Goal: Entertainment & Leisure: Consume media (video, audio)

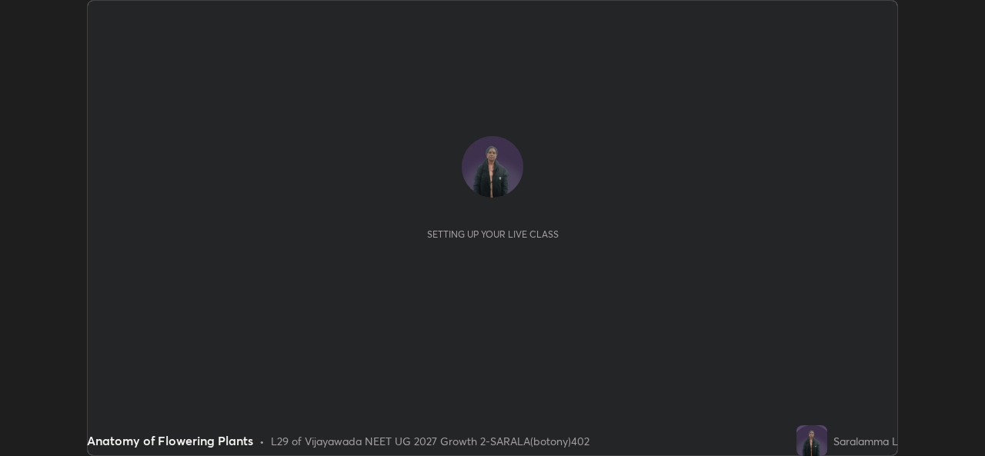
scroll to position [456, 984]
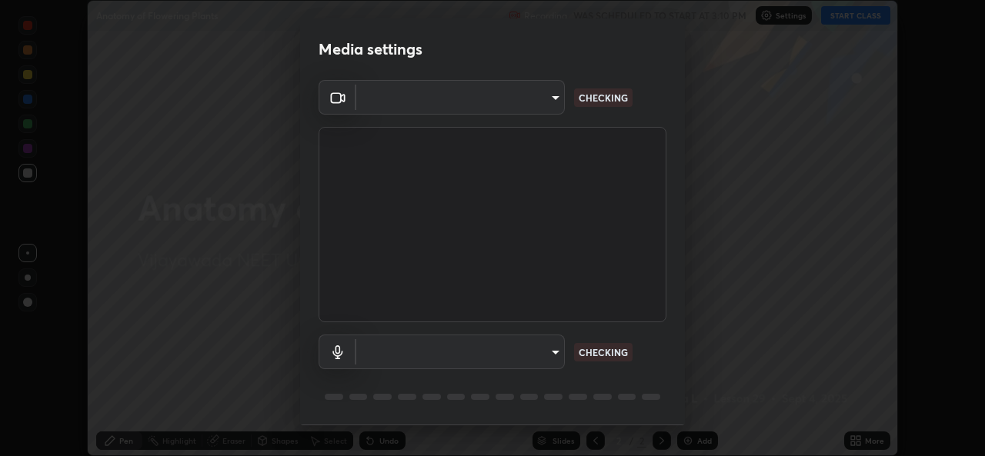
type input "03d5b1e328775286ef50ca9e691cdbc5b29e44cb463622e7fe7d5ef11c4b5cfc"
type input "9080ea21262a1208b49227341c5686703e049f6195c63710bc332f29cf707cad"
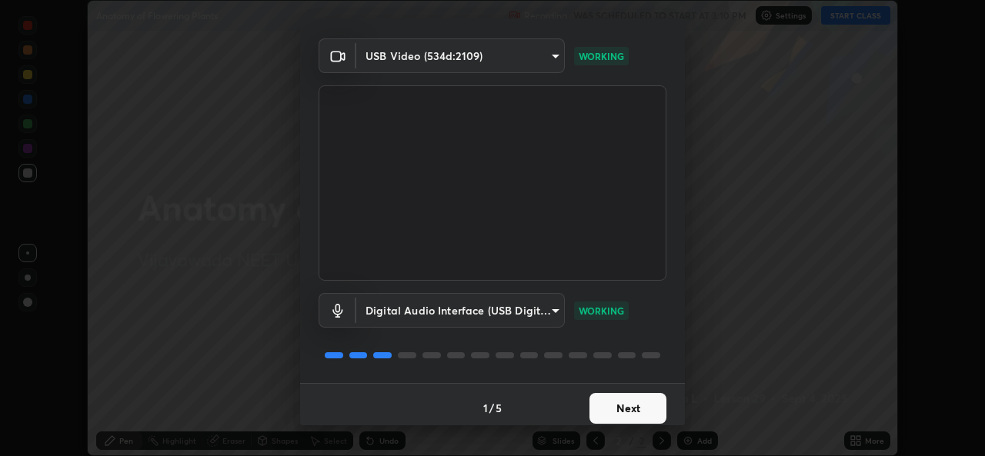
scroll to position [48, 0]
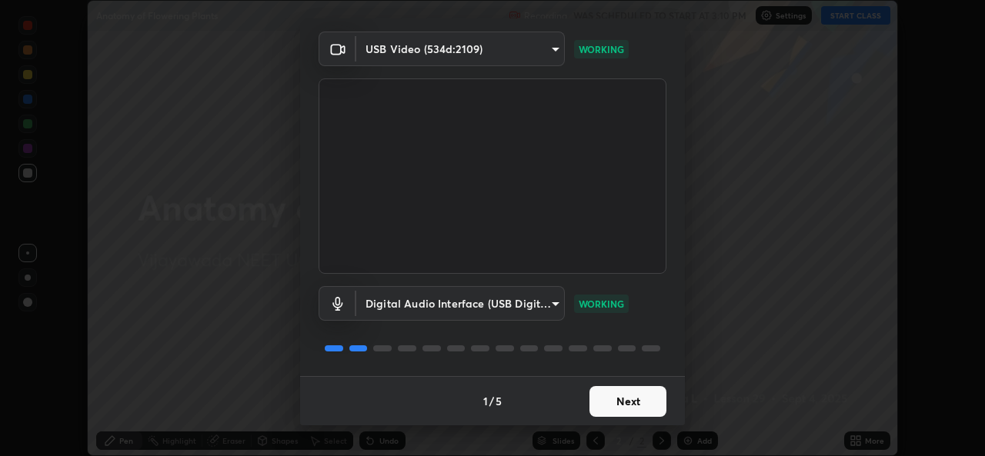
click at [628, 402] on button "Next" at bounding box center [627, 401] width 77 height 31
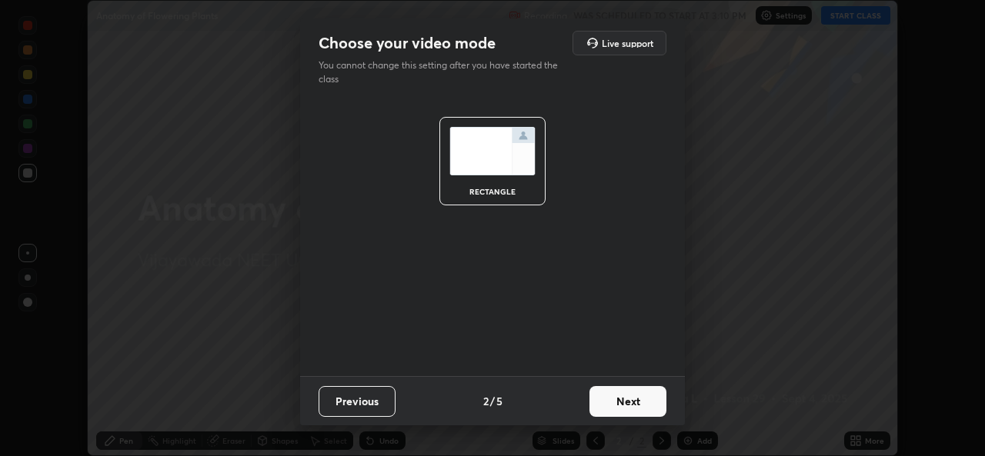
scroll to position [0, 0]
click at [623, 402] on button "Next" at bounding box center [627, 401] width 77 height 31
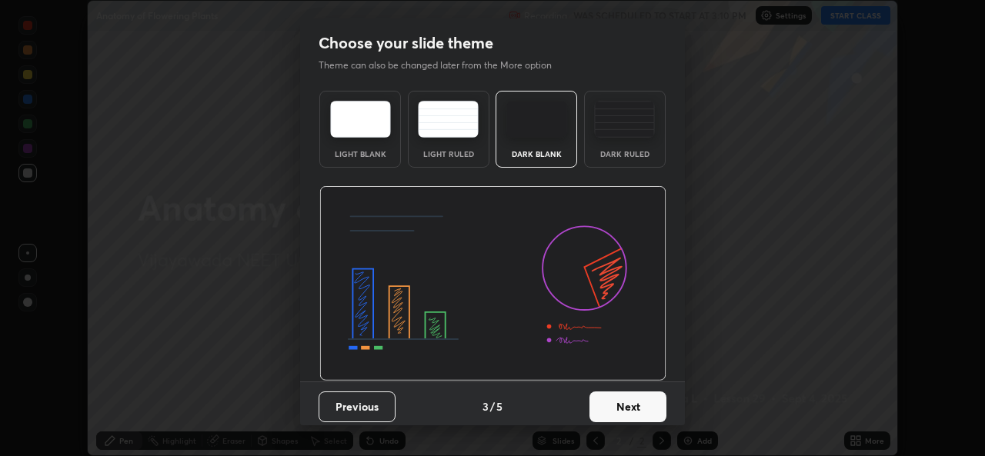
click at [622, 400] on button "Next" at bounding box center [627, 407] width 77 height 31
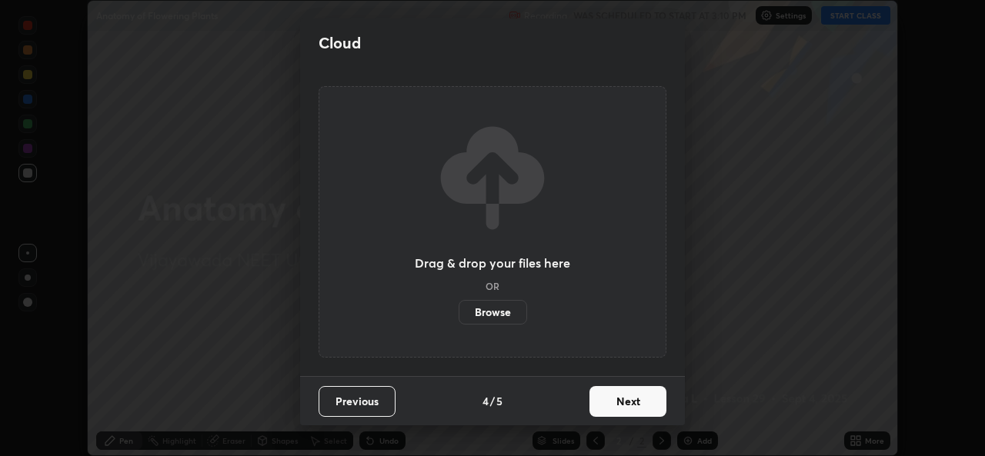
click at [619, 401] on button "Next" at bounding box center [627, 401] width 77 height 31
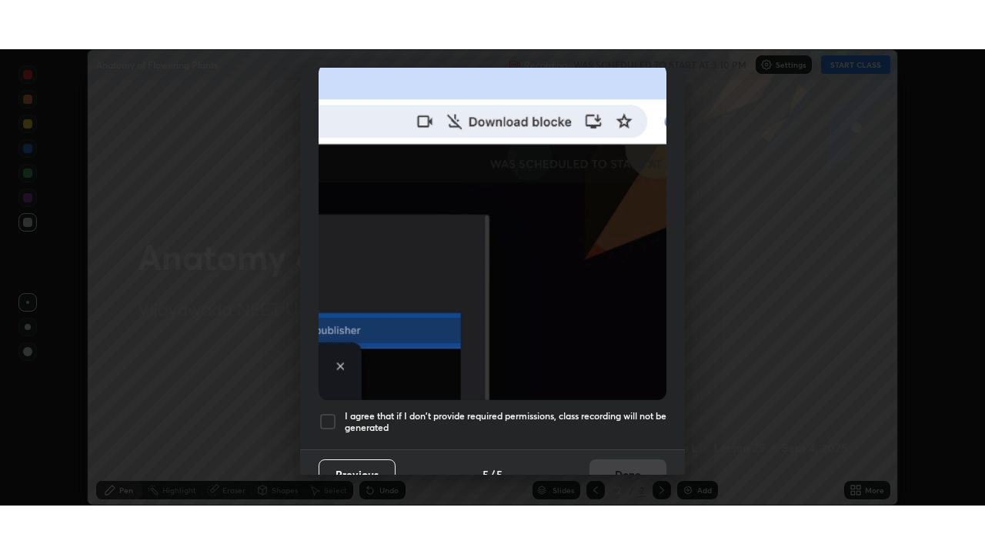
scroll to position [362, 0]
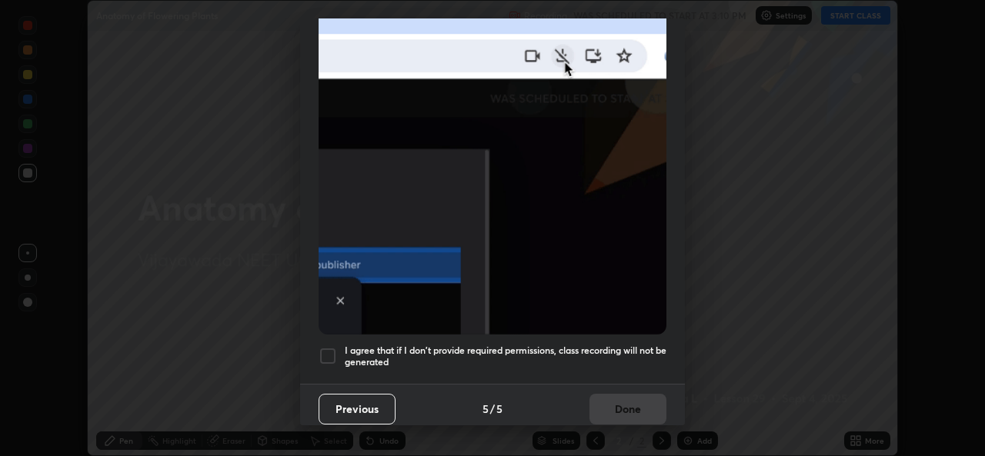
click at [332, 347] on div at bounding box center [328, 356] width 18 height 18
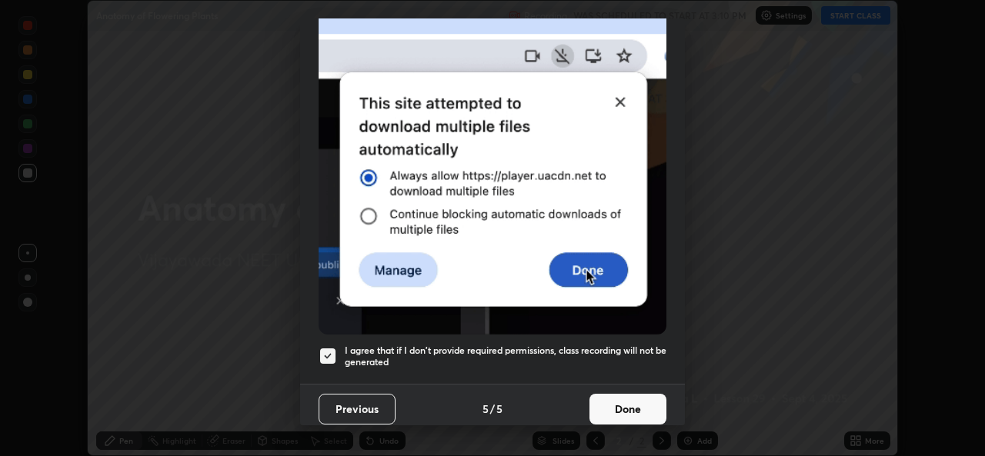
click at [631, 395] on button "Done" at bounding box center [627, 409] width 77 height 31
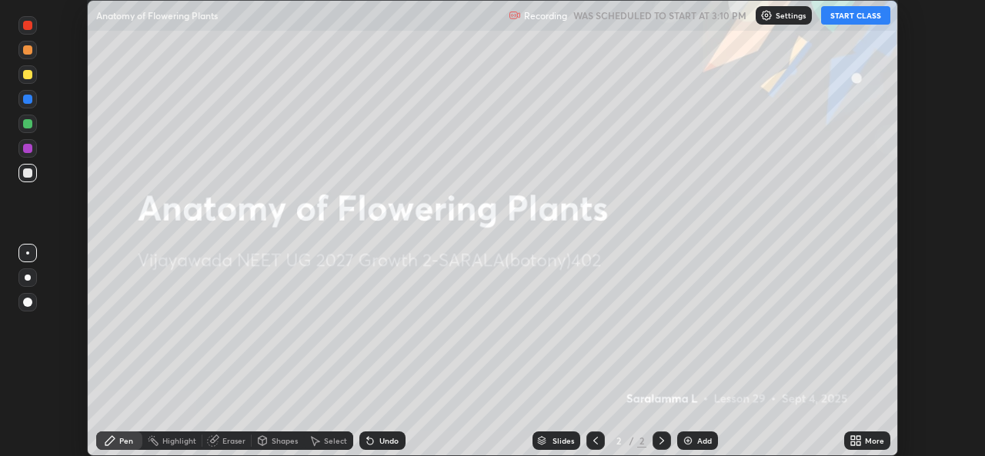
click at [856, 439] on icon at bounding box center [855, 441] width 12 height 12
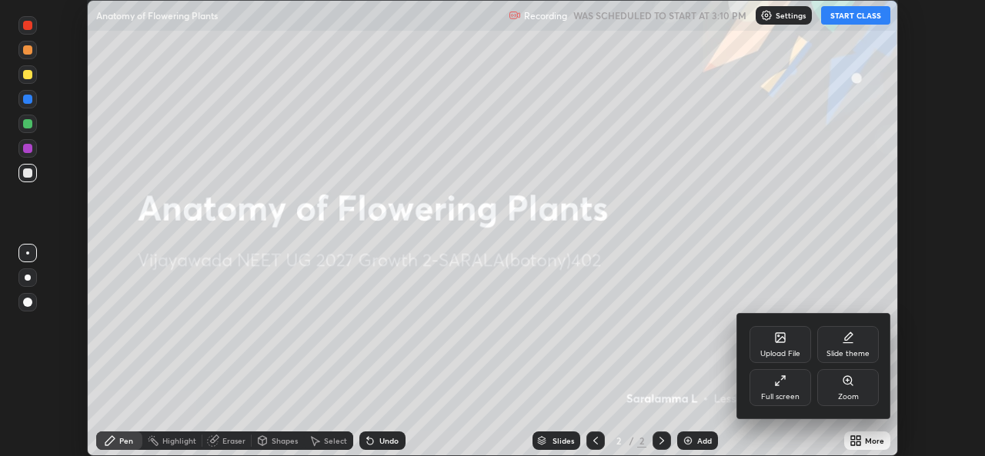
click at [790, 394] on div "Full screen" at bounding box center [780, 397] width 38 height 8
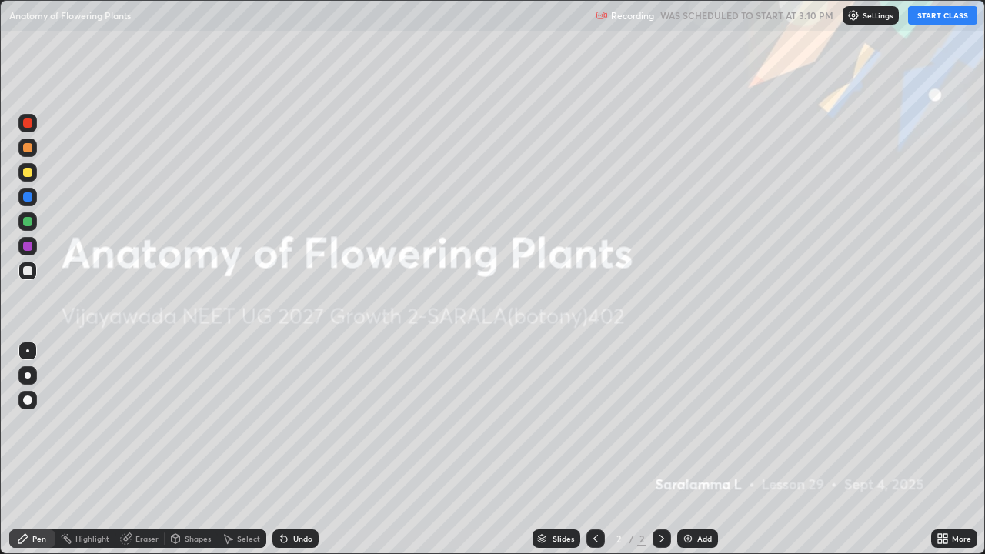
scroll to position [554, 985]
click at [685, 456] on img at bounding box center [688, 538] width 12 height 12
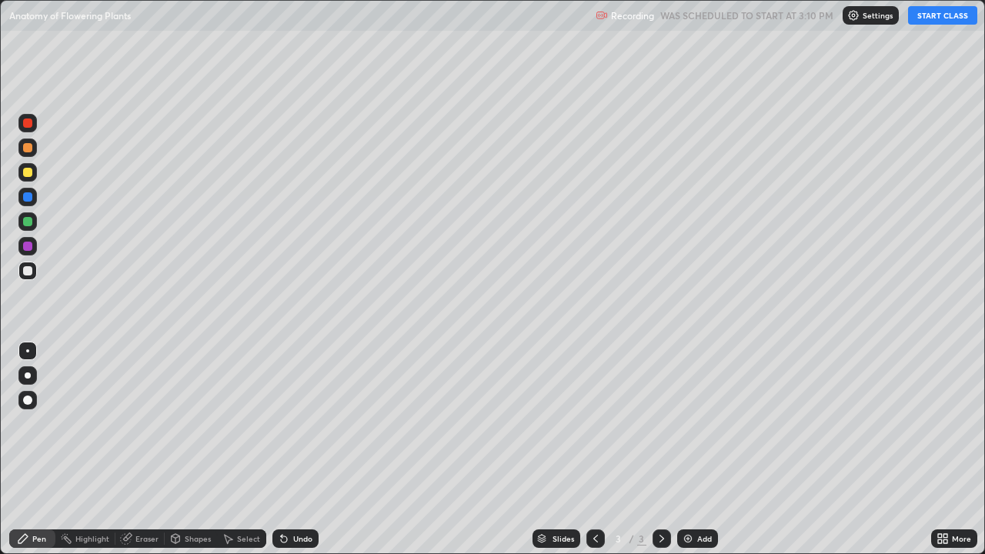
click at [933, 12] on button "START CLASS" at bounding box center [942, 15] width 69 height 18
click at [28, 149] on div at bounding box center [27, 147] width 9 height 9
click at [25, 172] on div at bounding box center [27, 172] width 9 height 9
click at [27, 222] on div at bounding box center [27, 221] width 9 height 9
click at [26, 200] on div at bounding box center [27, 196] width 9 height 9
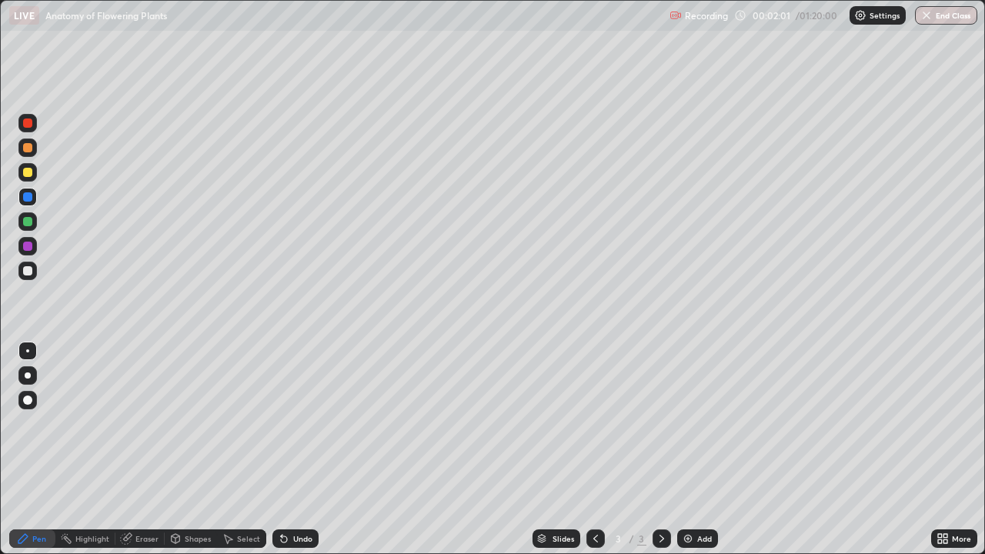
click at [32, 272] on div at bounding box center [27, 270] width 9 height 9
click at [27, 151] on div at bounding box center [27, 147] width 9 height 9
click at [28, 174] on div at bounding box center [27, 172] width 9 height 9
click at [127, 456] on icon at bounding box center [127, 537] width 8 height 8
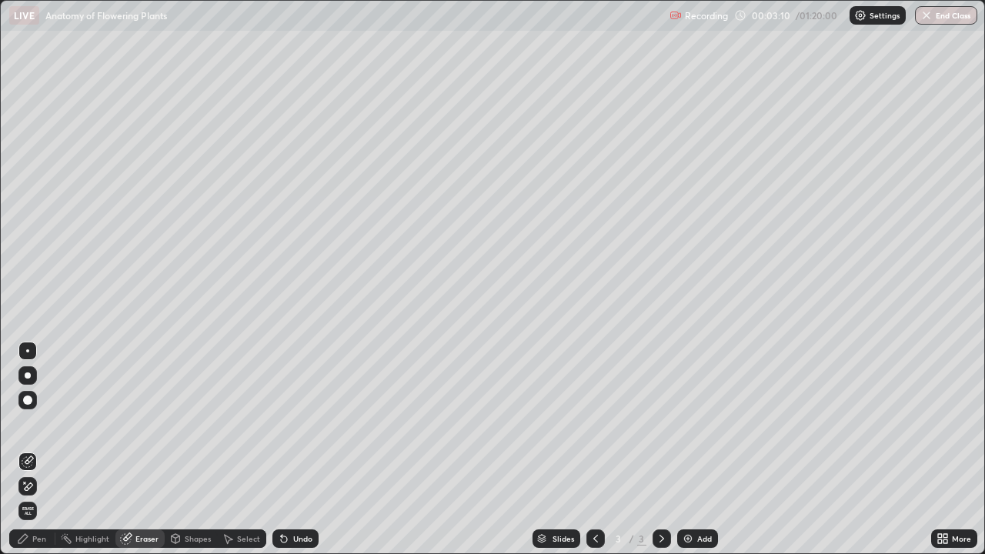
click at [21, 456] on icon at bounding box center [23, 538] width 12 height 12
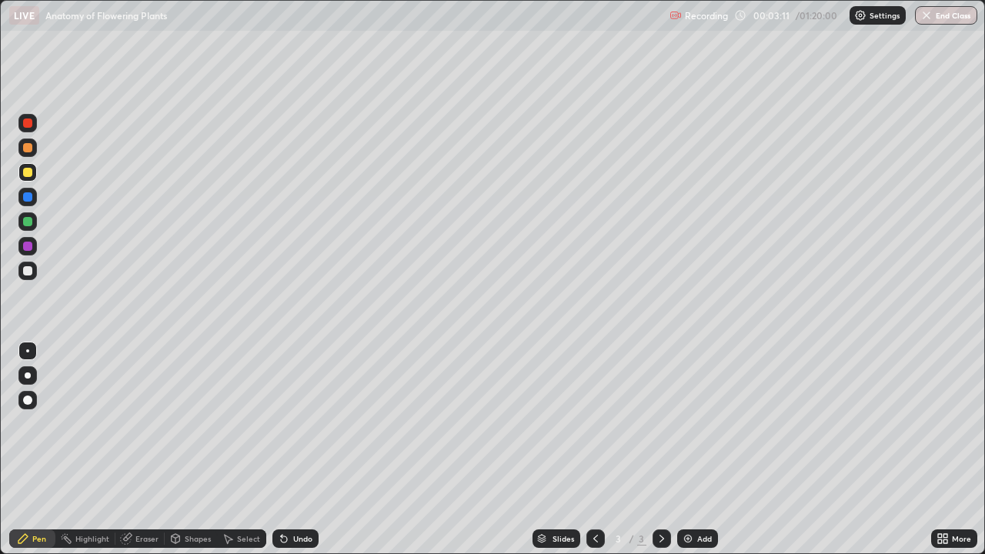
click at [21, 456] on icon at bounding box center [23, 538] width 12 height 12
click at [32, 269] on div at bounding box center [27, 270] width 9 height 9
click at [25, 222] on div at bounding box center [27, 221] width 9 height 9
click at [28, 199] on div at bounding box center [27, 196] width 9 height 9
click at [30, 146] on div at bounding box center [27, 147] width 9 height 9
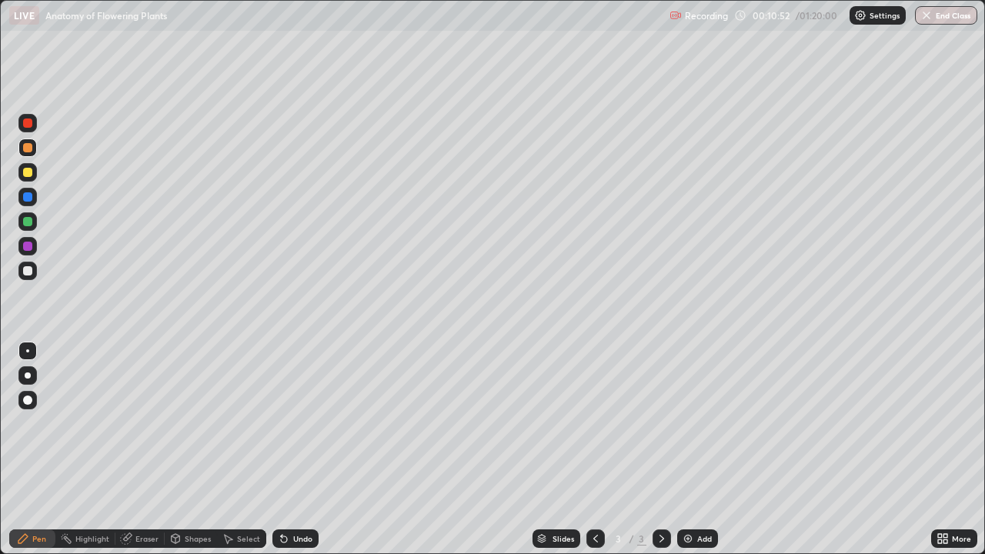
click at [30, 199] on div at bounding box center [27, 196] width 9 height 9
click at [28, 271] on div at bounding box center [27, 270] width 9 height 9
click at [26, 123] on div at bounding box center [27, 122] width 9 height 9
click at [127, 456] on icon at bounding box center [126, 539] width 10 height 10
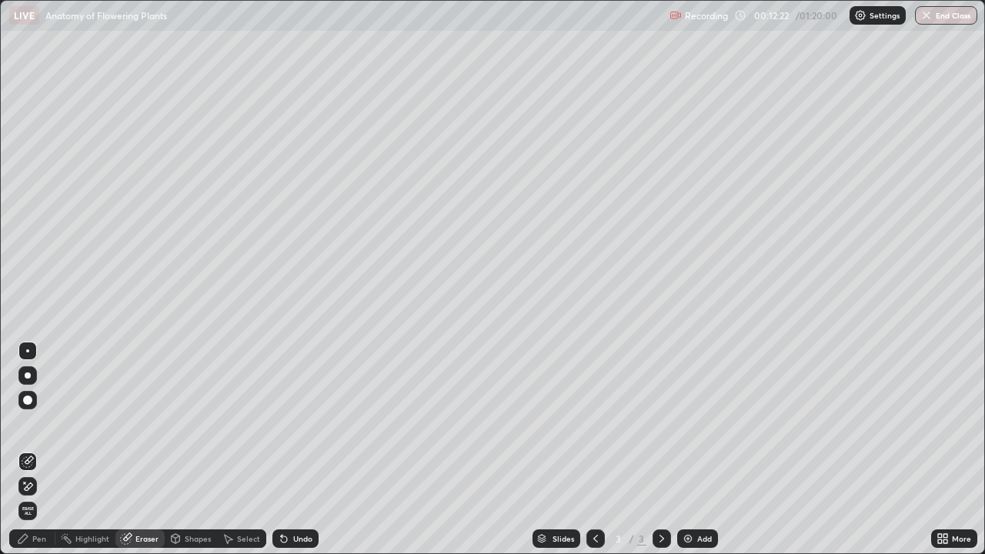
click at [25, 456] on icon at bounding box center [22, 538] width 9 height 9
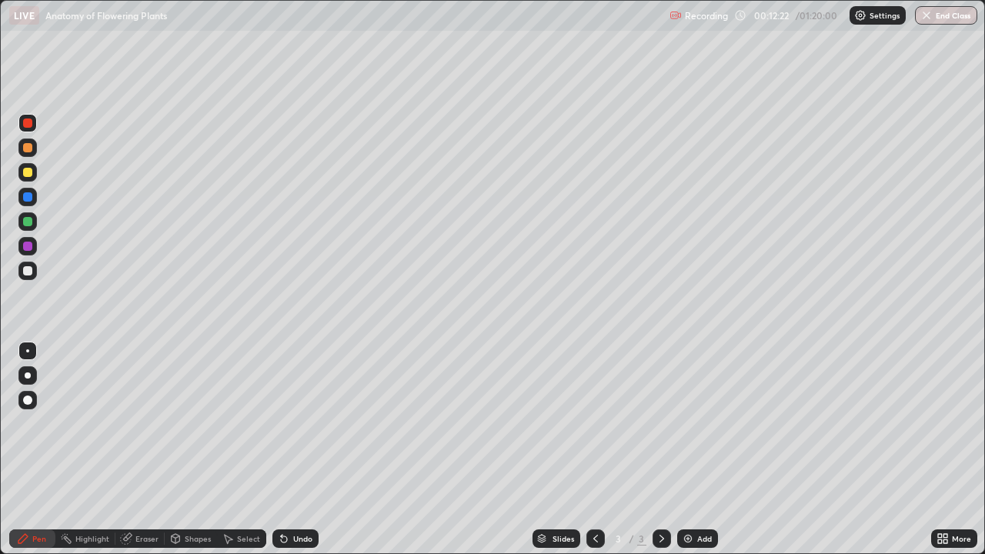
click at [25, 456] on icon at bounding box center [23, 538] width 12 height 12
click at [28, 149] on div at bounding box center [27, 147] width 9 height 9
click at [125, 456] on icon at bounding box center [126, 538] width 12 height 12
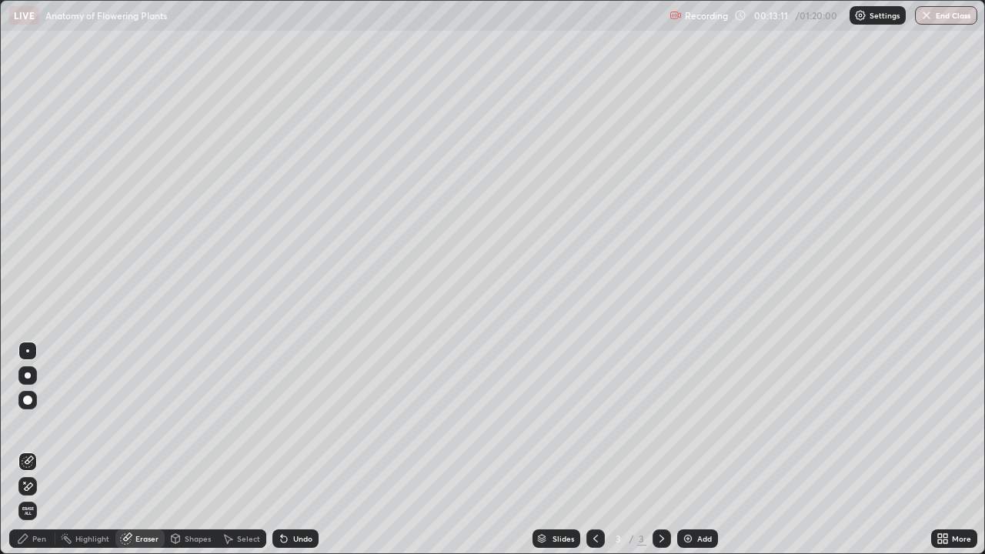
click at [23, 456] on icon at bounding box center [23, 538] width 12 height 12
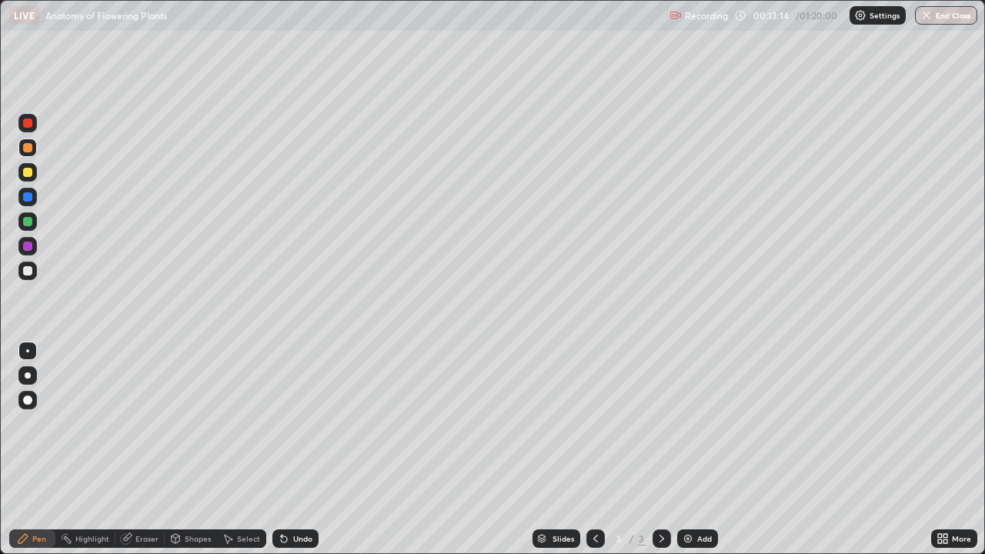
click at [27, 174] on div at bounding box center [27, 172] width 9 height 9
click at [28, 195] on div at bounding box center [27, 196] width 9 height 9
click at [127, 456] on icon at bounding box center [127, 537] width 8 height 8
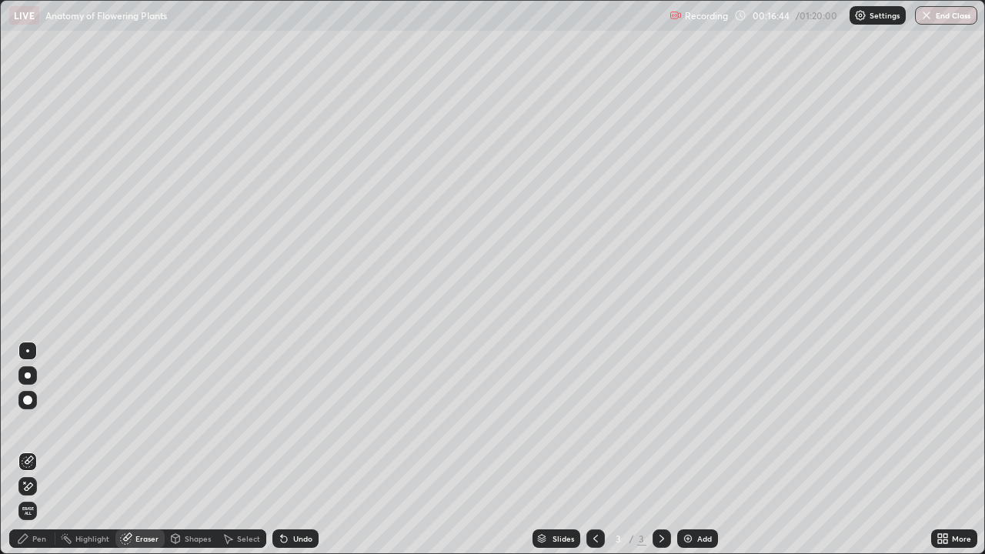
click at [23, 456] on icon at bounding box center [23, 538] width 12 height 12
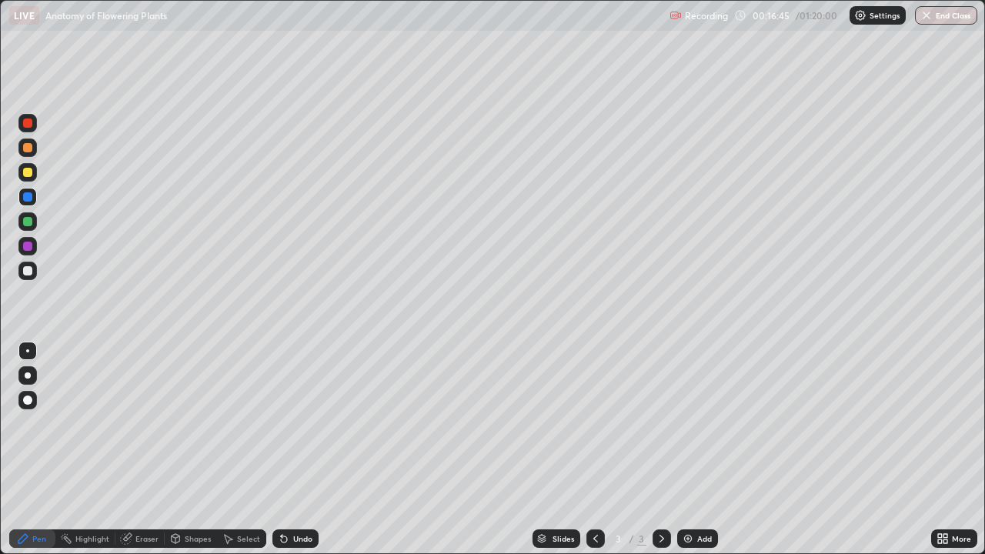
click at [28, 269] on div at bounding box center [27, 270] width 9 height 9
click at [29, 224] on div at bounding box center [27, 221] width 9 height 9
click at [27, 247] on div at bounding box center [27, 246] width 9 height 9
click at [27, 246] on div at bounding box center [27, 246] width 9 height 9
click at [27, 125] on div at bounding box center [27, 122] width 9 height 9
